Goal: Task Accomplishment & Management: Manage account settings

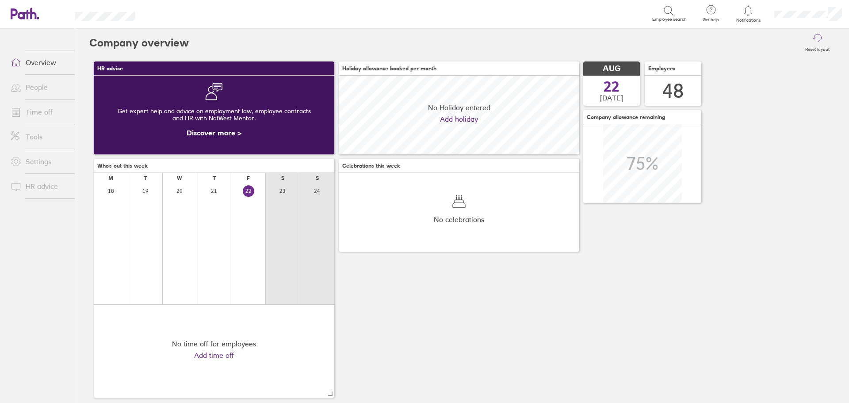
scroll to position [79, 240]
click at [35, 110] on link "Time off" at bounding box center [39, 112] width 71 height 18
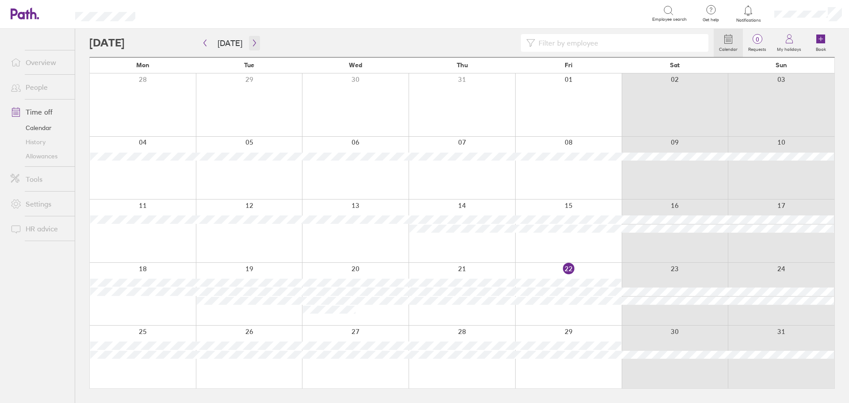
click at [251, 42] on icon "button" at bounding box center [254, 42] width 7 height 7
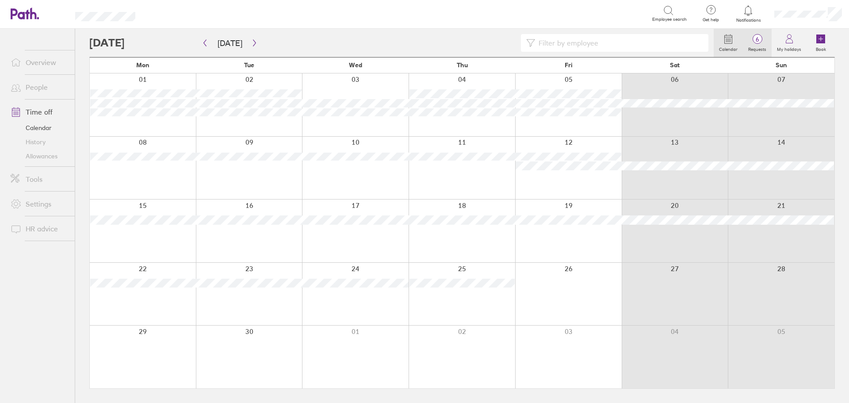
click at [758, 42] on span "6" at bounding box center [757, 39] width 29 height 7
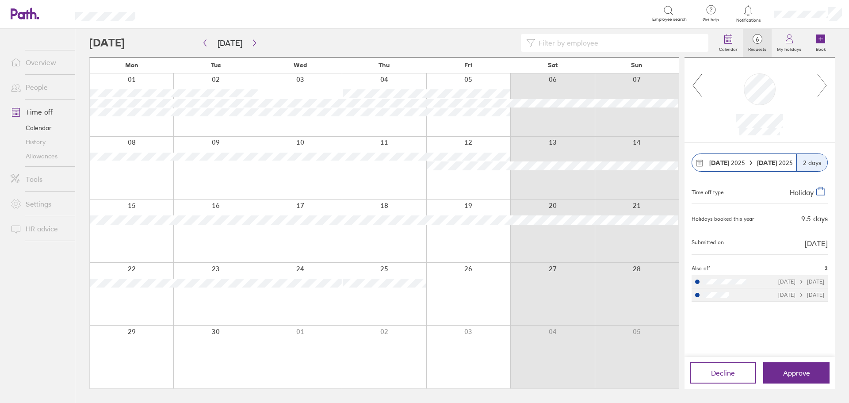
click at [826, 83] on icon at bounding box center [821, 85] width 11 height 24
click at [782, 377] on button "Approve" at bounding box center [796, 372] width 66 height 21
click at [823, 81] on icon at bounding box center [821, 85] width 9 height 22
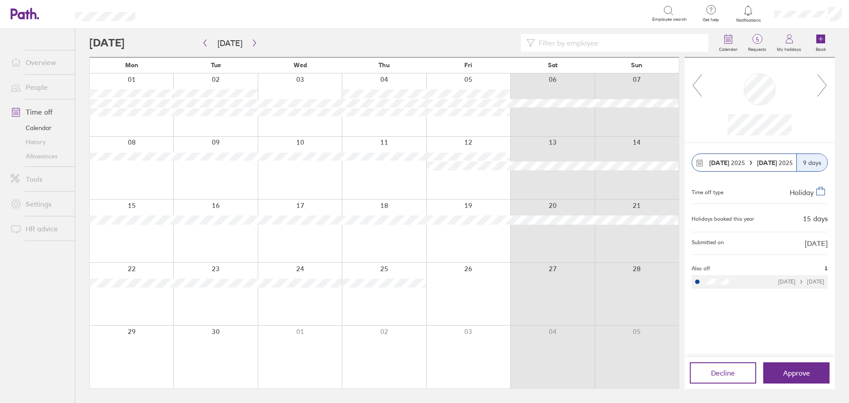
click at [823, 81] on icon at bounding box center [821, 85] width 9 height 22
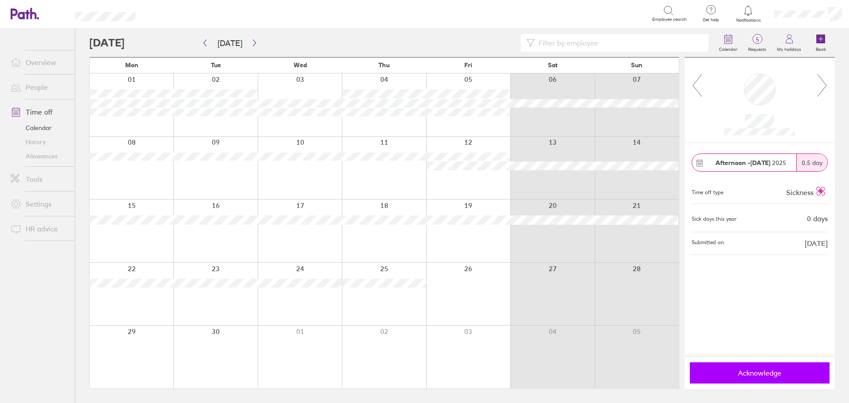
click at [768, 376] on span "Acknowledge" at bounding box center [759, 373] width 127 height 8
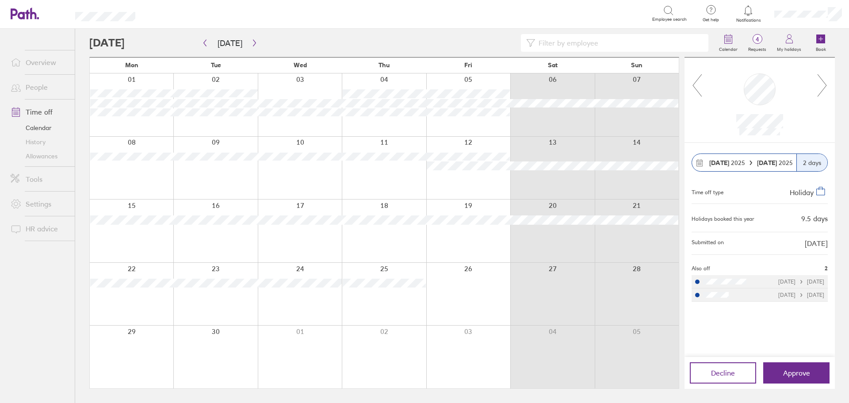
click at [826, 82] on icon at bounding box center [821, 85] width 11 height 24
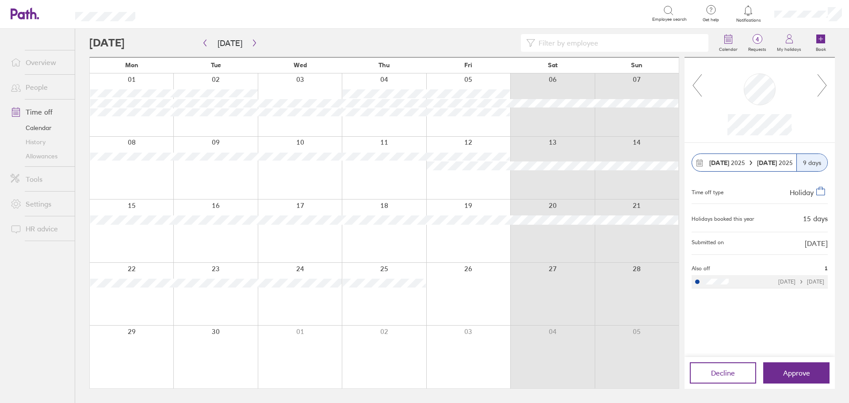
click at [826, 82] on icon at bounding box center [821, 85] width 11 height 24
